Goal: Navigation & Orientation: Find specific page/section

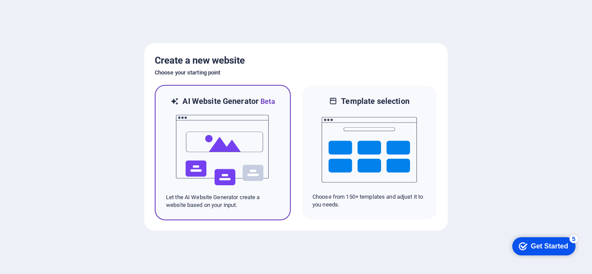
click at [236, 158] on img at bounding box center [222, 150] width 95 height 87
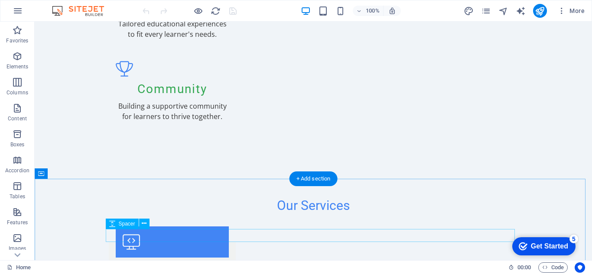
scroll to position [1300, 0]
